Goal: Information Seeking & Learning: Check status

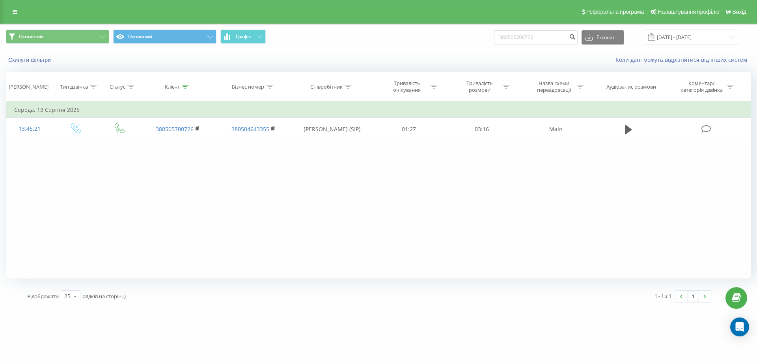
click at [552, 65] on div "Скинути фільтри Коли дані можуть відрізнятися вiд інших систем" at bounding box center [378, 59] width 756 height 19
drag, startPoint x: 688, startPoint y: 24, endPoint x: 688, endPoint y: 32, distance: 7.9
click at [688, 24] on div "Основний Основний Графік 380505700726 Експорт .csv .xls .xlsx 18.05.2025 - 18.0…" at bounding box center [378, 166] width 757 height 285
click at [688, 35] on input "[DATE] - [DATE]" at bounding box center [690, 37] width 95 height 15
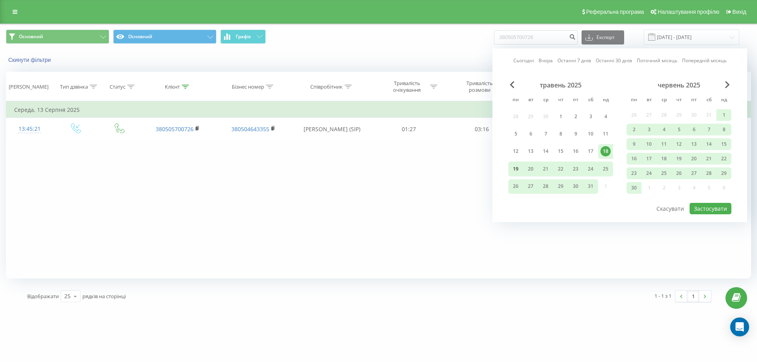
click at [517, 168] on div "19" at bounding box center [515, 169] width 10 height 10
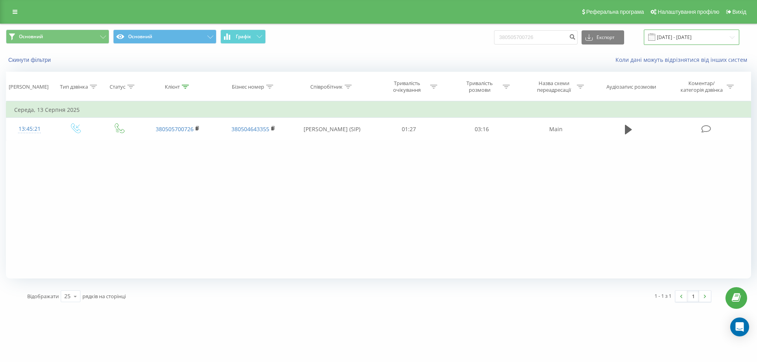
click at [705, 36] on input "[DATE] - [DATE]" at bounding box center [690, 37] width 95 height 15
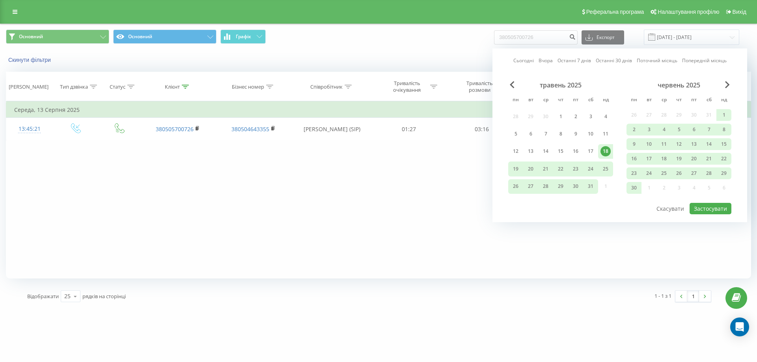
click at [722, 86] on div "червень 2025" at bounding box center [678, 85] width 105 height 8
click at [728, 86] on span "Next Month" at bounding box center [727, 84] width 5 height 7
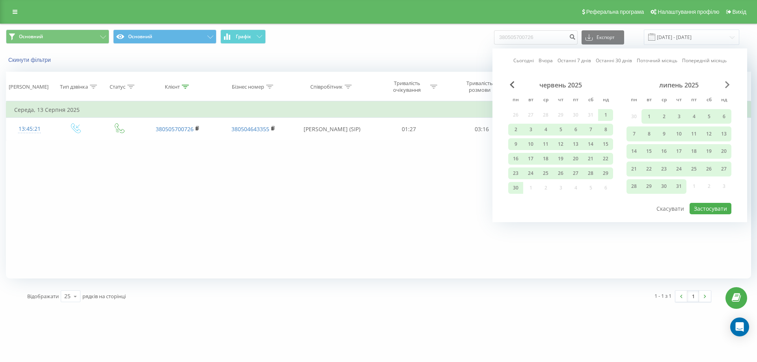
click at [728, 86] on span "Next Month" at bounding box center [727, 84] width 5 height 7
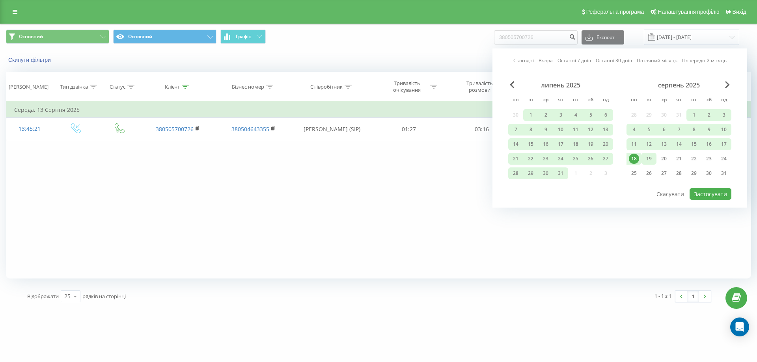
click at [648, 158] on div "19" at bounding box center [648, 159] width 10 height 10
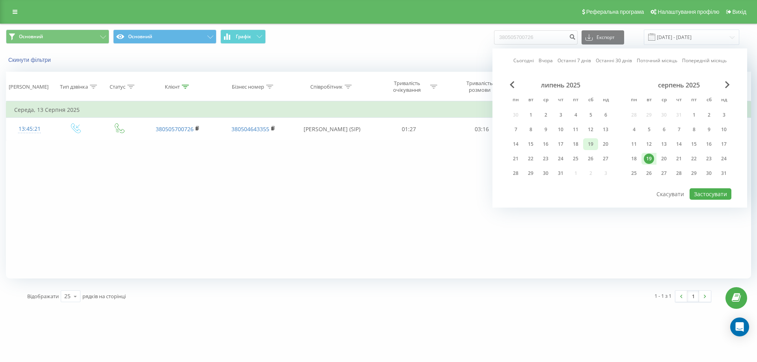
click at [590, 145] on div "19" at bounding box center [590, 144] width 10 height 10
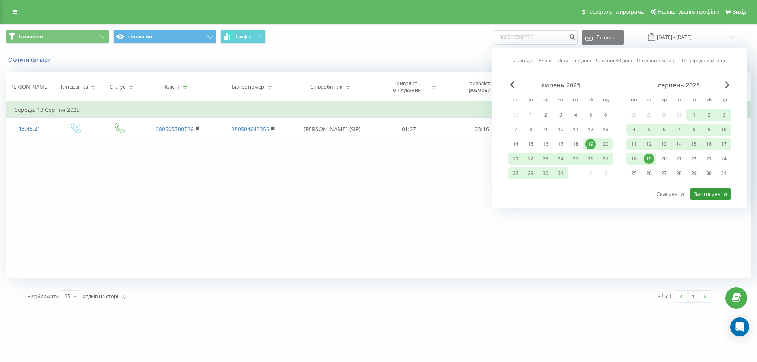
click at [724, 191] on button "Застосувати" at bounding box center [710, 193] width 42 height 11
type input "19.07.2025 - 19.08.2025"
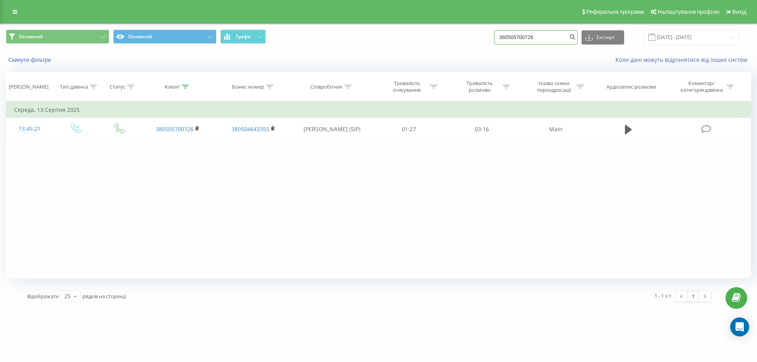
click at [540, 41] on input "380505700726" at bounding box center [536, 37] width 84 height 14
paste input "+380967589033"
click at [508, 37] on input "+380967589033" at bounding box center [536, 37] width 84 height 14
click at [510, 37] on input "+380967589033" at bounding box center [536, 37] width 84 height 14
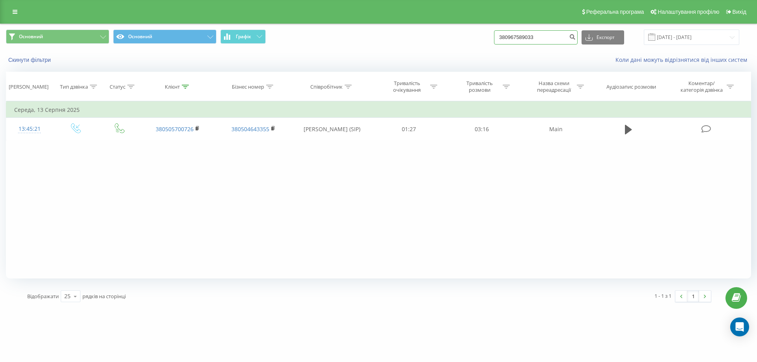
type input "380967589033"
click at [680, 39] on input "19.07.2025 - 19.08.2025" at bounding box center [690, 37] width 95 height 15
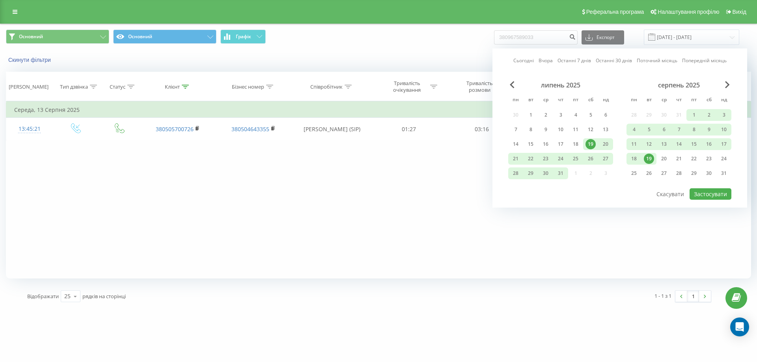
click at [652, 161] on div "19" at bounding box center [648, 159] width 10 height 10
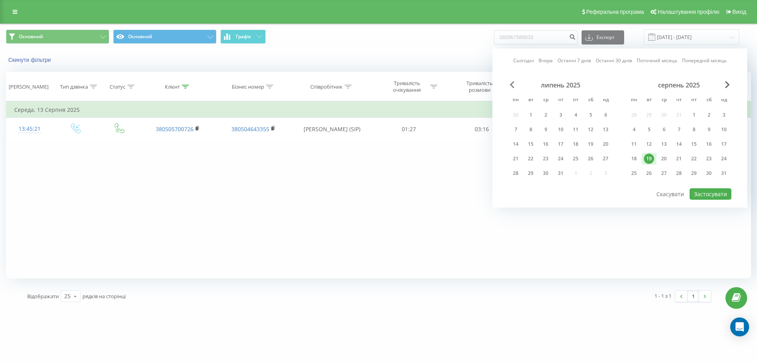
click at [512, 83] on span "Previous Month" at bounding box center [512, 84] width 5 height 7
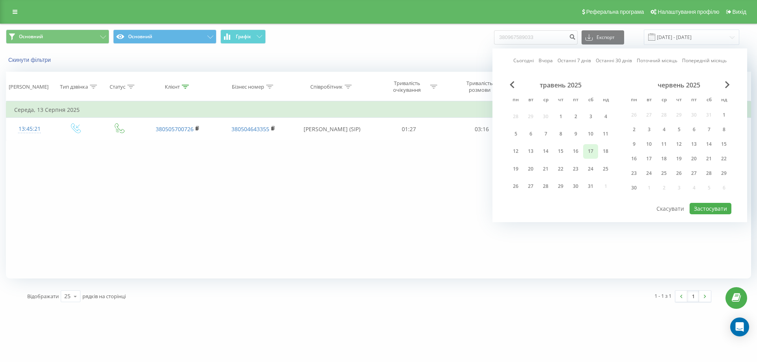
click at [595, 154] on div "17" at bounding box center [590, 151] width 10 height 10
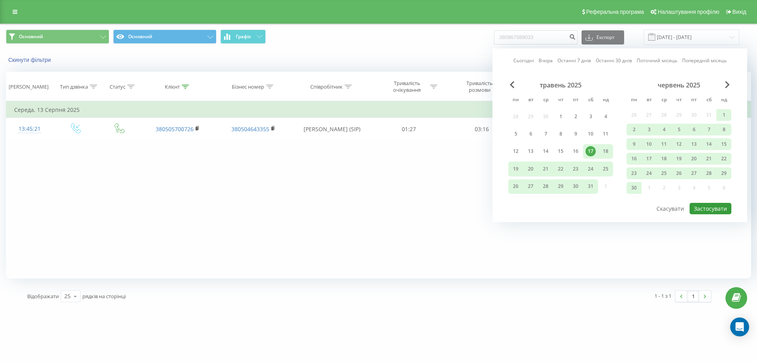
click at [698, 206] on button "Застосувати" at bounding box center [710, 208] width 42 height 11
type input "17.05.2025 - 19.08.2025"
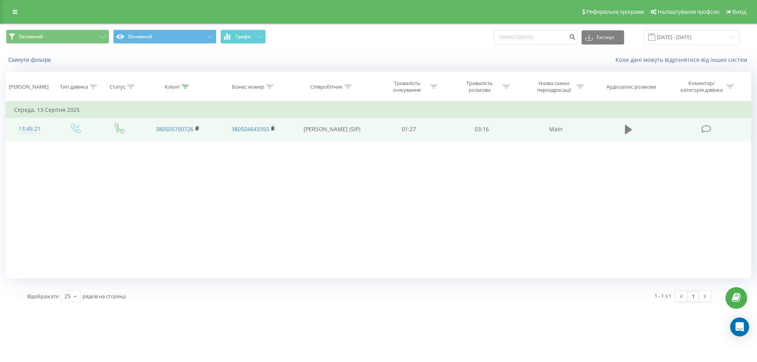
click at [623, 131] on button at bounding box center [628, 130] width 12 height 12
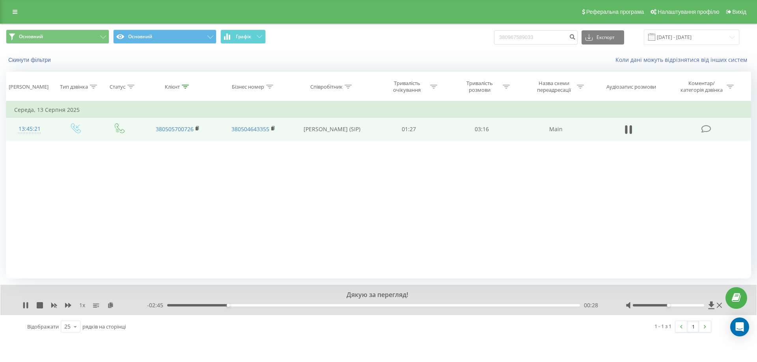
drag, startPoint x: 26, startPoint y: 309, endPoint x: 29, endPoint y: 302, distance: 7.0
click at [26, 307] on icon at bounding box center [25, 305] width 6 height 6
click at [537, 37] on input "380967589033" at bounding box center [536, 37] width 84 height 14
type input "38093"
click at [537, 37] on input "38093" at bounding box center [536, 37] width 84 height 14
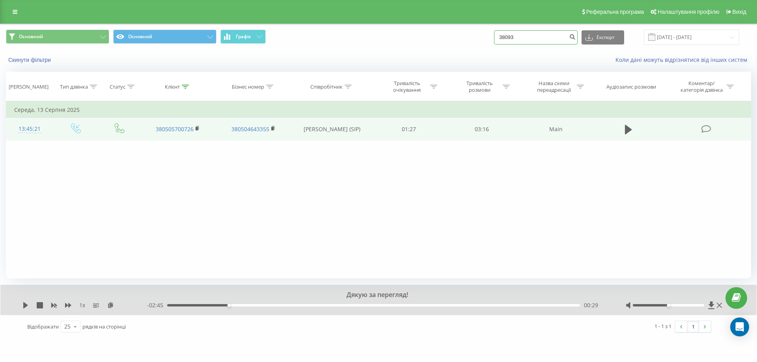
click at [537, 37] on input "38093" at bounding box center [536, 37] width 84 height 14
type input "0380677612364"
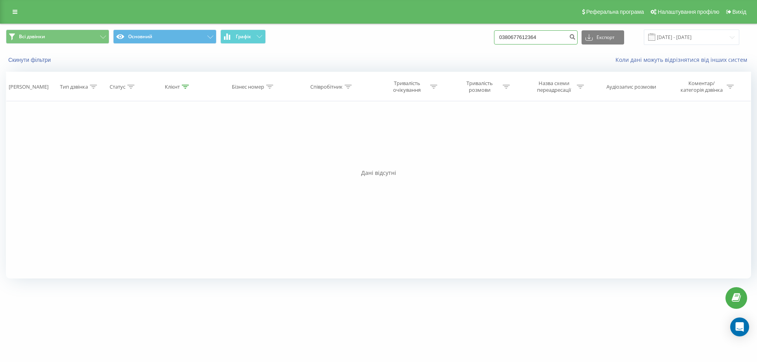
click at [534, 36] on input "0380677612364" at bounding box center [536, 37] width 84 height 14
click at [6, 9] on div "Реферальна програма Налаштування профілю Вихід" at bounding box center [378, 12] width 757 height 24
click at [12, 9] on link at bounding box center [15, 11] width 14 height 11
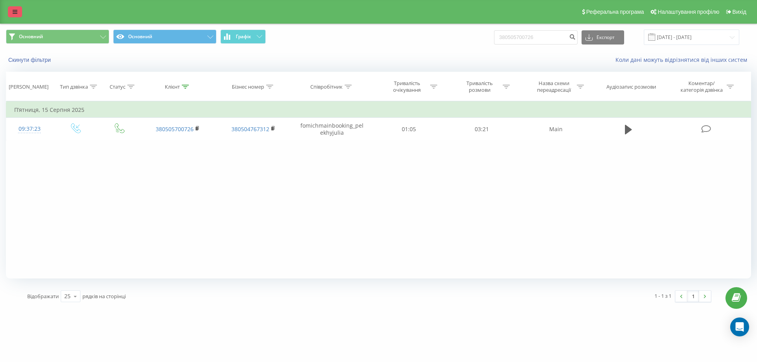
click at [19, 9] on link at bounding box center [15, 11] width 14 height 11
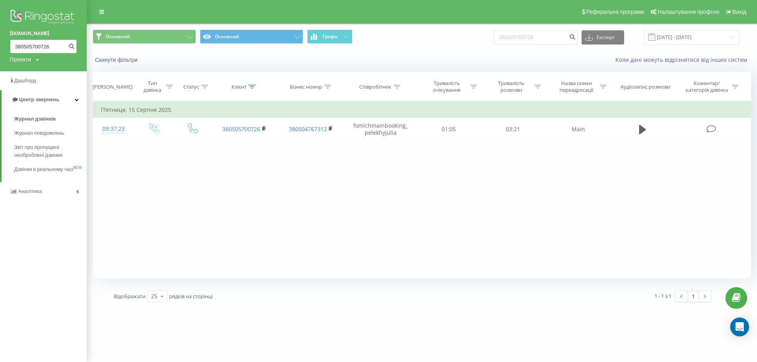
click at [58, 41] on input "380505700726" at bounding box center [43, 46] width 67 height 14
click at [526, 38] on input "380505700726" at bounding box center [536, 37] width 84 height 14
paste input "0380677612364"
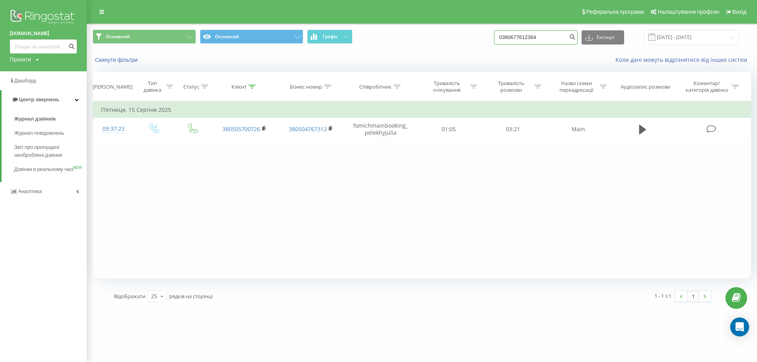
click at [514, 37] on input "0380677612364" at bounding box center [536, 37] width 84 height 14
type input "380677612364"
click at [575, 39] on button "submit" at bounding box center [572, 37] width 11 height 14
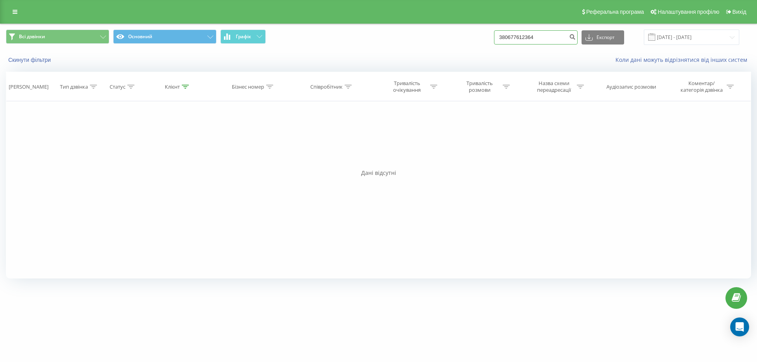
click at [536, 34] on input "380677612364" at bounding box center [536, 37] width 84 height 14
